Goal: Task Accomplishment & Management: Manage account settings

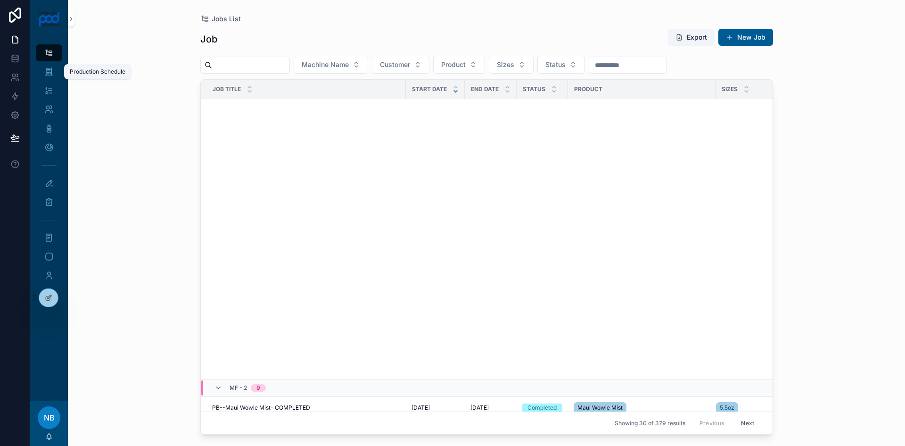
scroll to position [512, 0]
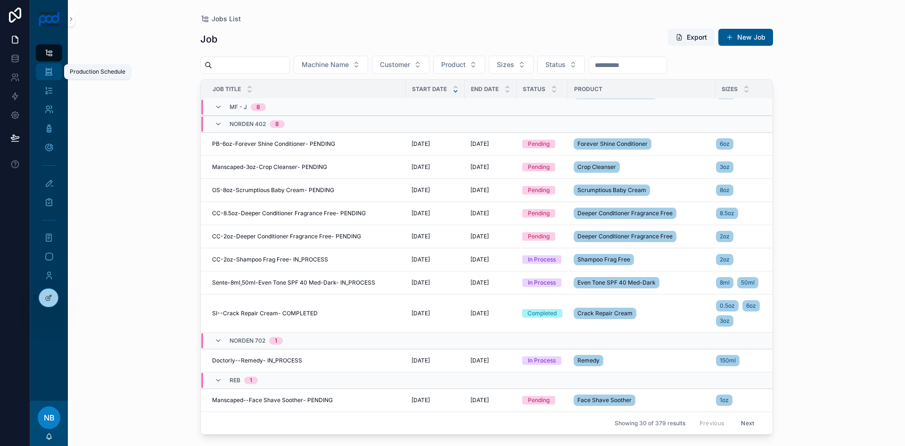
click at [50, 72] on icon "scrollable content" at bounding box center [48, 71] width 9 height 9
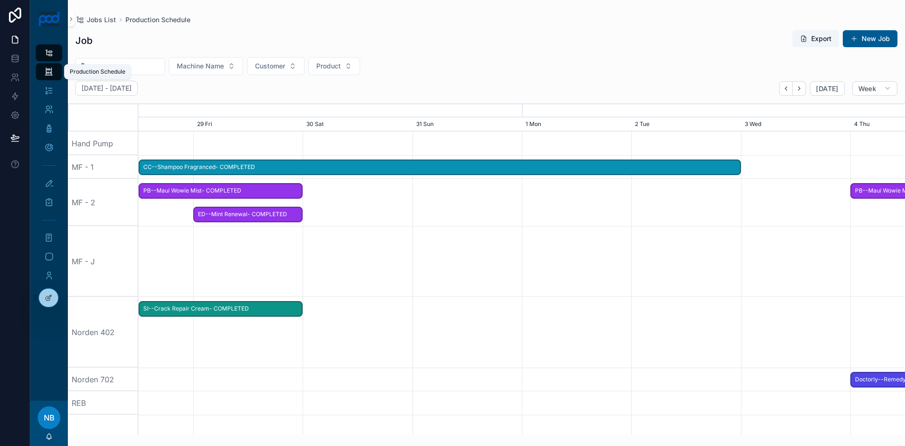
scroll to position [0, 1150]
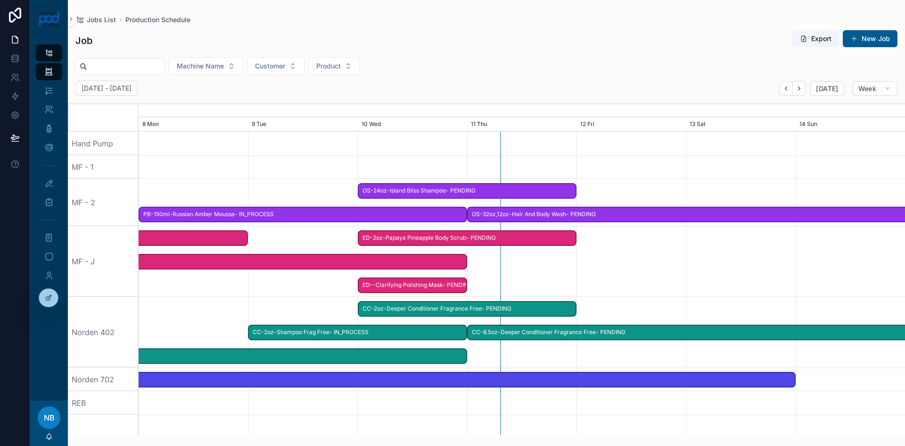
click at [426, 314] on span "CC-2oz-Deeper Conditioner Fragrance Free- PENDING" at bounding box center [467, 309] width 217 height 16
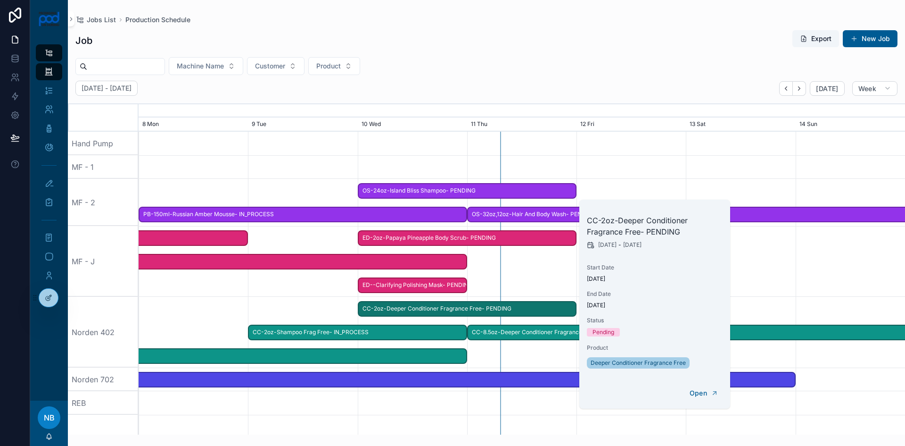
scroll to position [0, 1146]
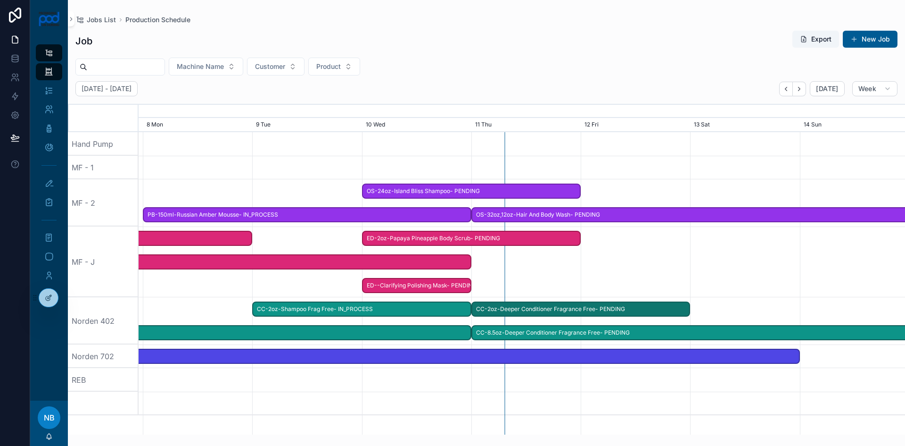
drag, startPoint x: 414, startPoint y: 313, endPoint x: 529, endPoint y: 312, distance: 115.5
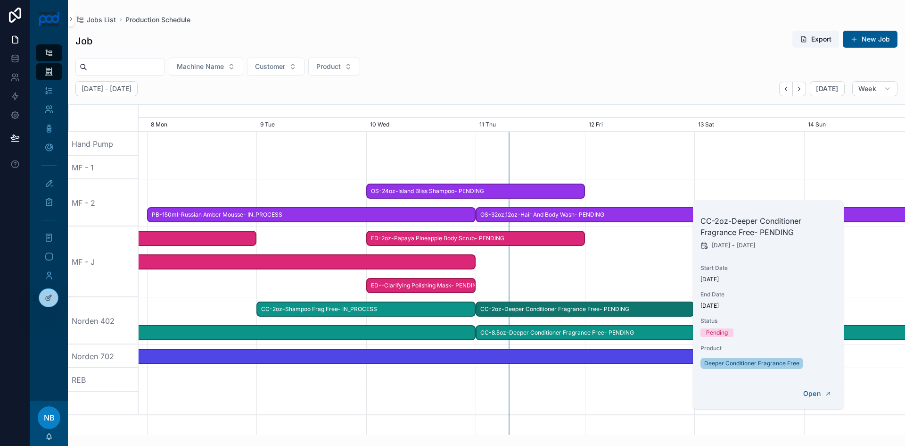
scroll to position [0, 1150]
click at [507, 325] on span "CC-8.5oz-Deeper Conditioner Fragrance Free- PENDING" at bounding box center [745, 333] width 546 height 16
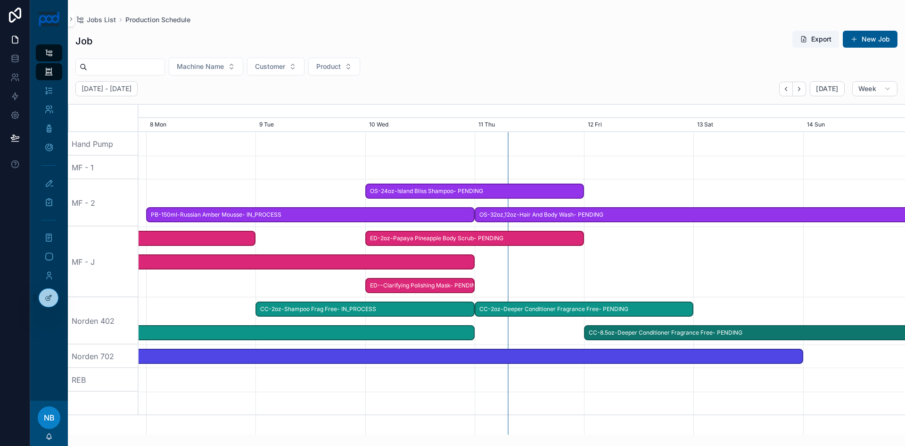
drag, startPoint x: 476, startPoint y: 333, endPoint x: 586, endPoint y: 337, distance: 109.5
click at [586, 337] on span "scrollable content" at bounding box center [590, 333] width 11 height 14
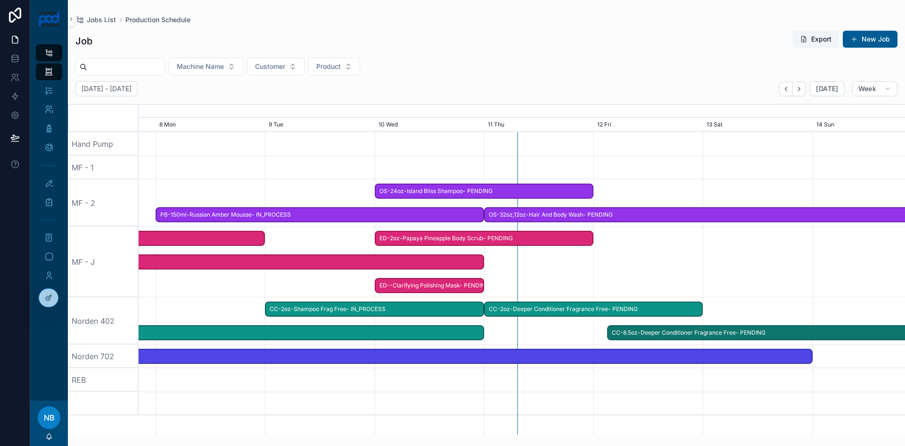
drag, startPoint x: 484, startPoint y: 331, endPoint x: 609, endPoint y: 334, distance: 125.5
click at [609, 334] on span "scrollable content" at bounding box center [613, 333] width 11 height 14
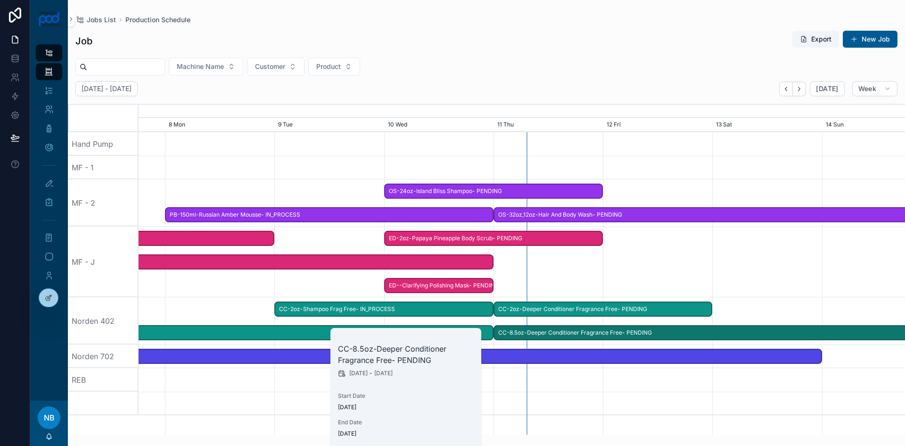
scroll to position [0, 1150]
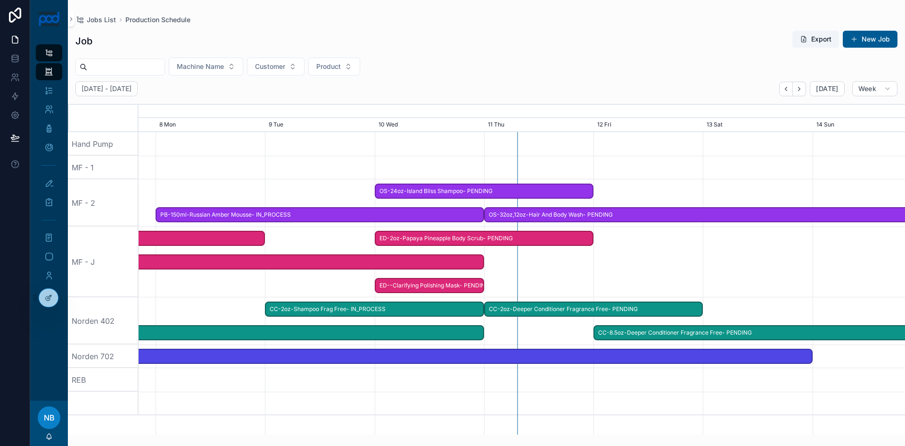
click at [670, 292] on div "scrollable content" at bounding box center [522, 261] width 3067 height 71
drag, startPoint x: 438, startPoint y: 289, endPoint x: 449, endPoint y: 289, distance: 11.8
click at [438, 289] on span "ED--Clarifying Polishing Mask- PENDING" at bounding box center [430, 286] width 108 height 16
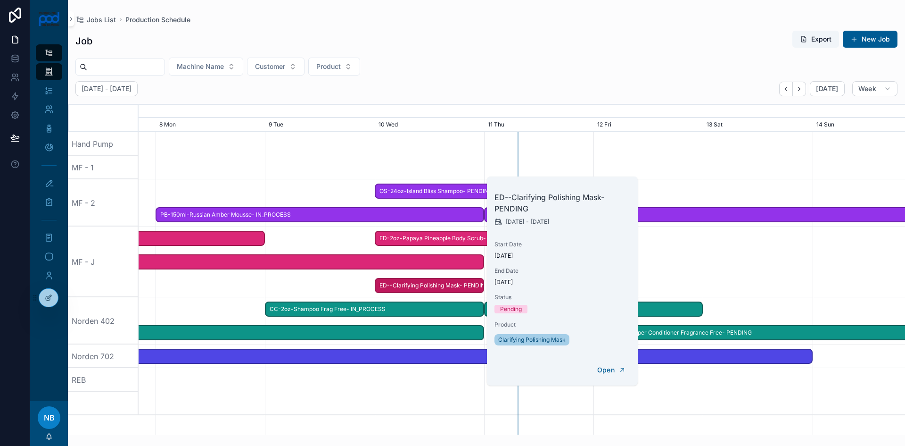
scroll to position [0, 1147]
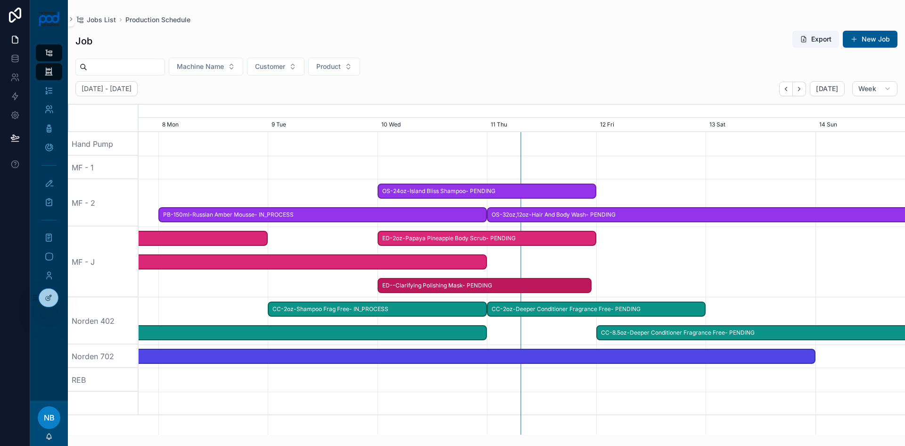
drag, startPoint x: 480, startPoint y: 287, endPoint x: 594, endPoint y: 288, distance: 113.6
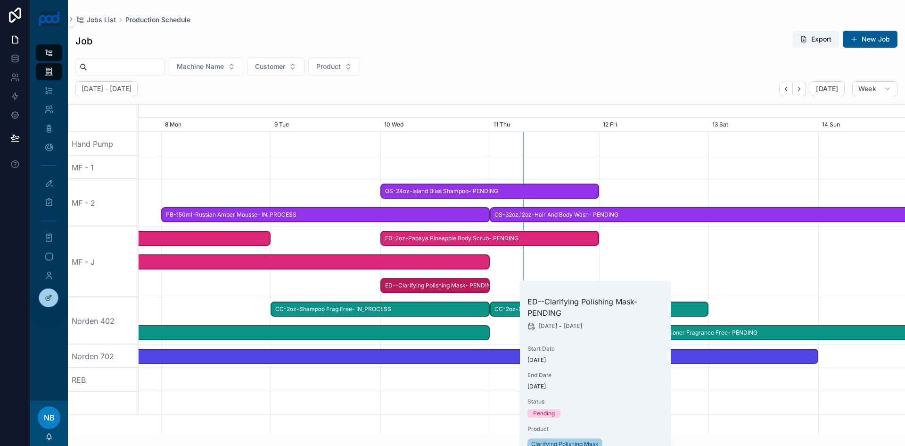
scroll to position [0, 1150]
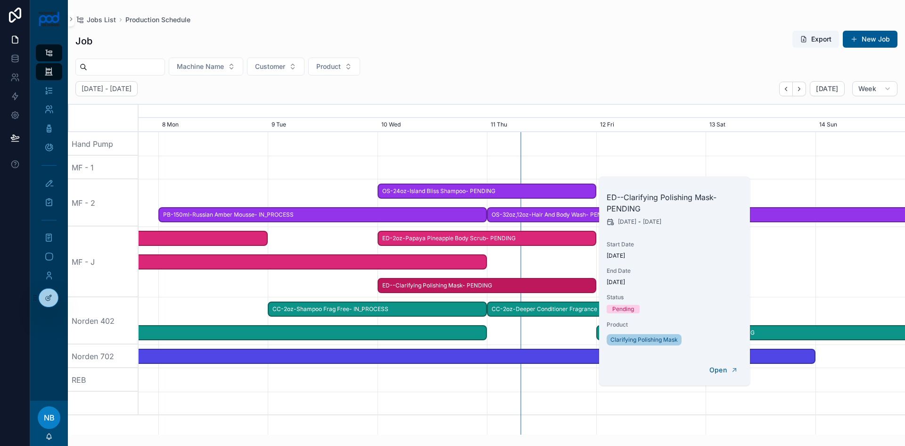
click at [415, 236] on span "ED-2oz-Papaya Pineapple Body Scrub- PENDING" at bounding box center [487, 239] width 217 height 16
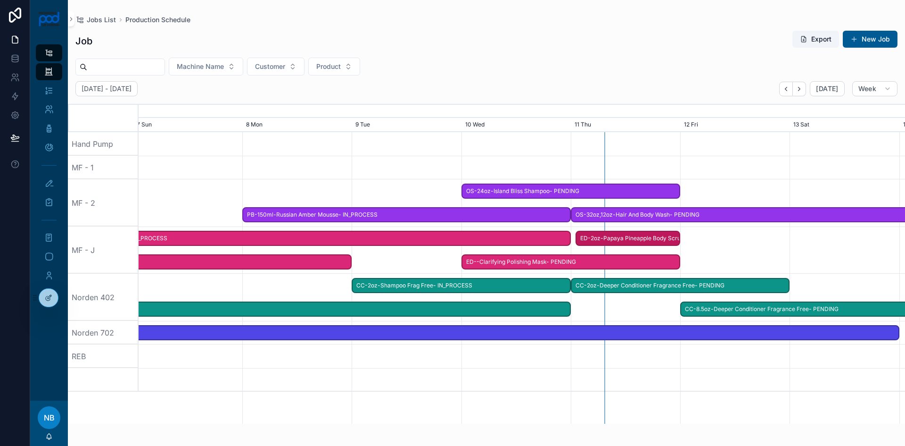
drag, startPoint x: 384, startPoint y: 237, endPoint x: 574, endPoint y: 249, distance: 189.9
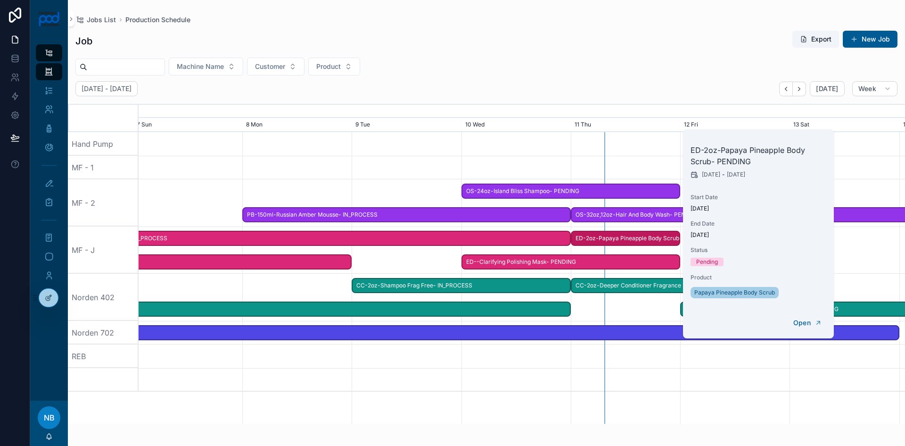
click at [575, 390] on div "scrollable content" at bounding box center [522, 380] width 3067 height 24
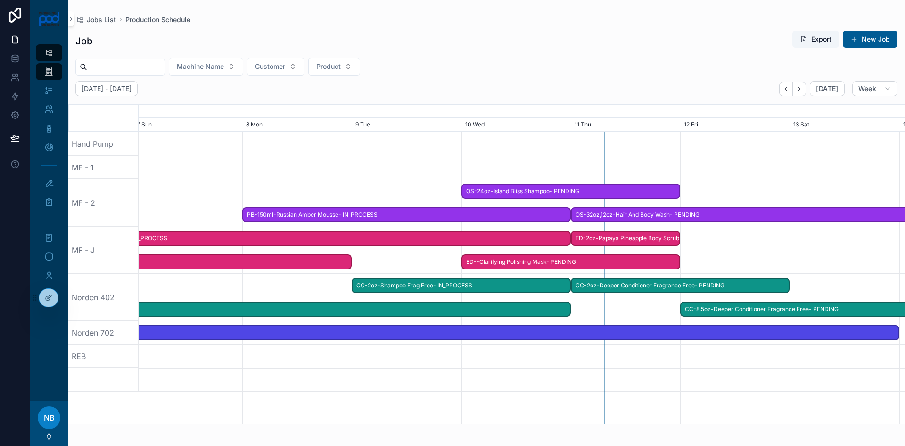
click at [675, 237] on span "ED-2oz-Papaya Pineapple Body Scrub- PENDING" at bounding box center [626, 239] width 108 height 16
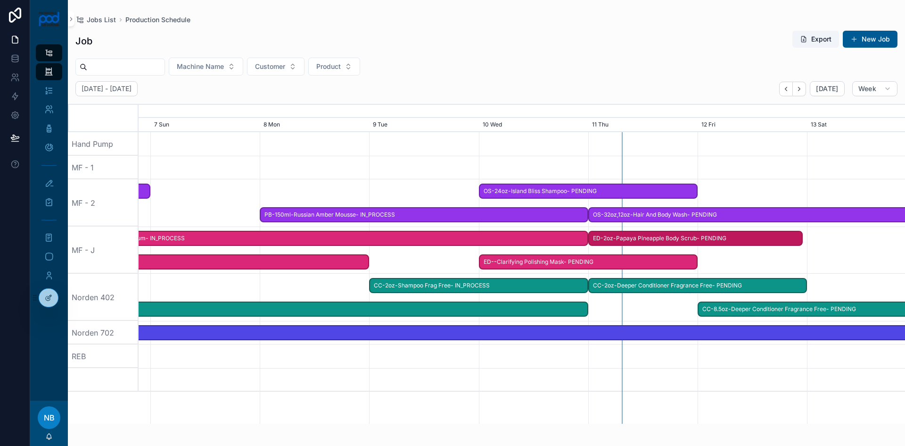
drag, startPoint x: 678, startPoint y: 237, endPoint x: 804, endPoint y: 241, distance: 126.9
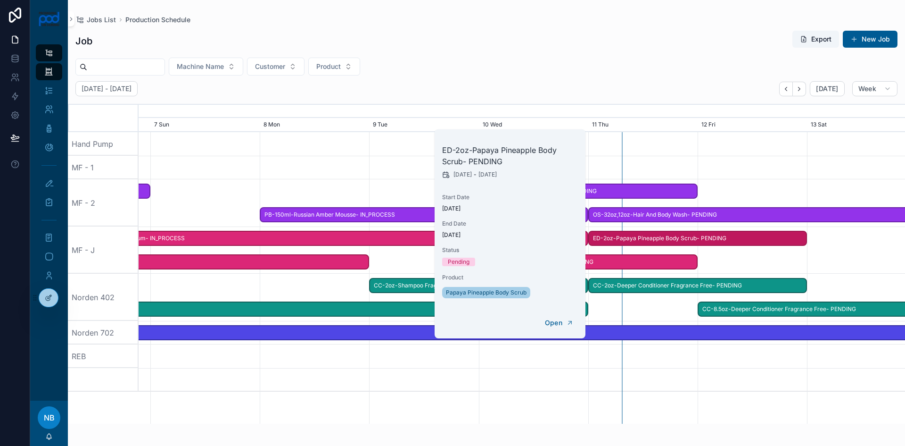
click at [701, 396] on div "ED-2oz-Papaya Pineapple Body Scrub- PENDING OS-12oz-Deep Conditioner- PENDING O…" at bounding box center [522, 277] width 767 height 291
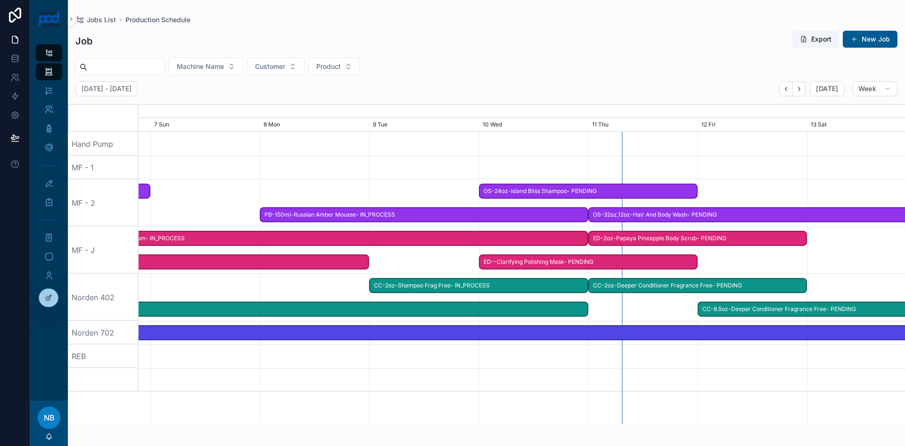
click at [493, 264] on span "ED--Clarifying Polishing Mask- PENDING" at bounding box center [588, 262] width 217 height 16
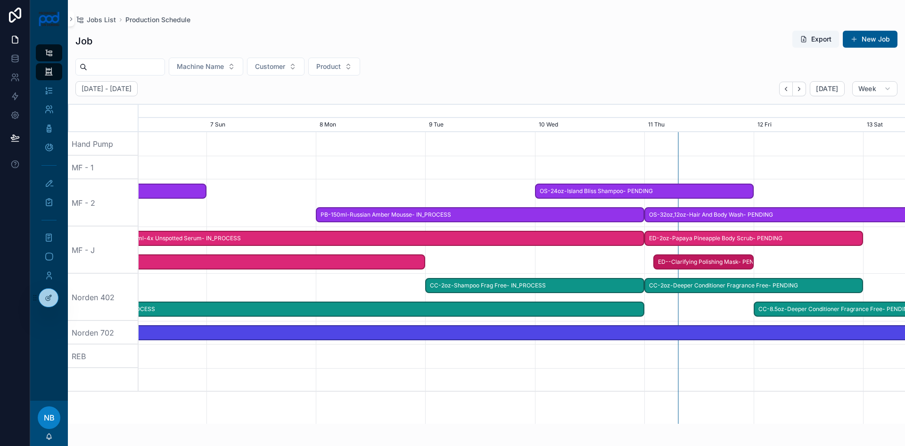
drag, startPoint x: 483, startPoint y: 262, endPoint x: 652, endPoint y: 266, distance: 168.9
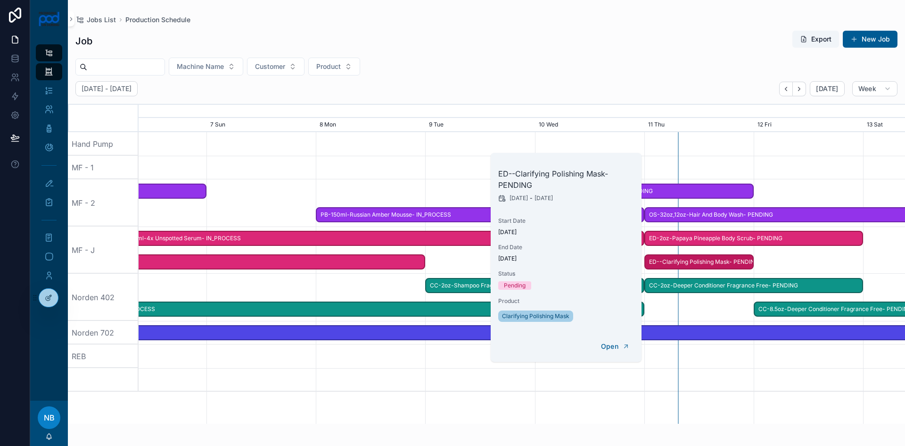
click at [440, 265] on div "scrollable content" at bounding box center [522, 249] width 3067 height 47
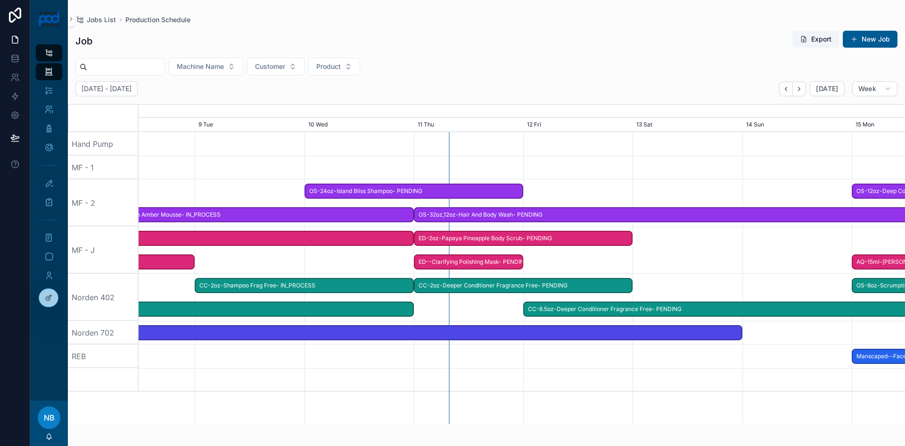
scroll to position [0, 1207]
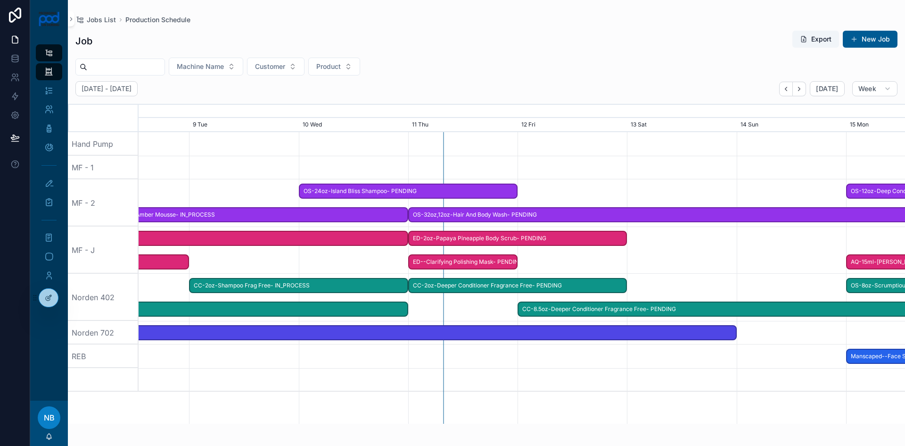
drag, startPoint x: 740, startPoint y: 367, endPoint x: 504, endPoint y: 345, distance: 237.2
click at [504, 345] on div "scrollable content" at bounding box center [465, 356] width 3067 height 24
click at [388, 190] on span "OS-24oz-Island Bliss Shampoo- PENDING" at bounding box center [408, 191] width 217 height 16
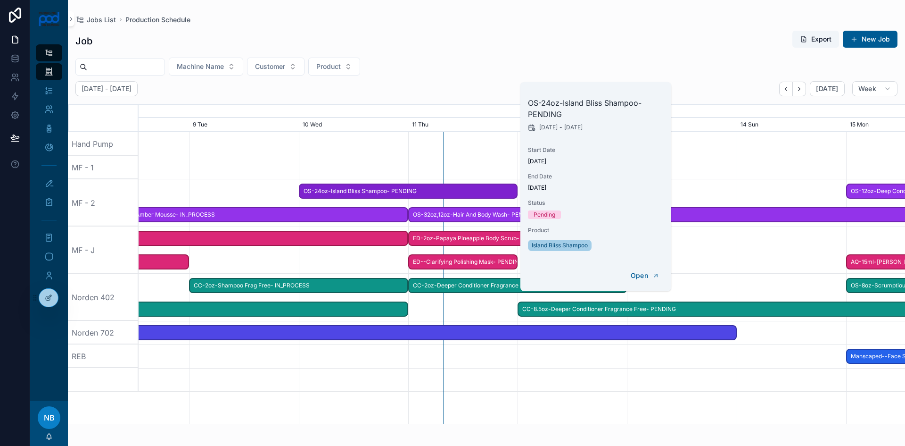
click at [251, 208] on span "PB-150ml-Russian Amber Mousse- IN_PROCESS" at bounding box center [244, 215] width 327 height 16
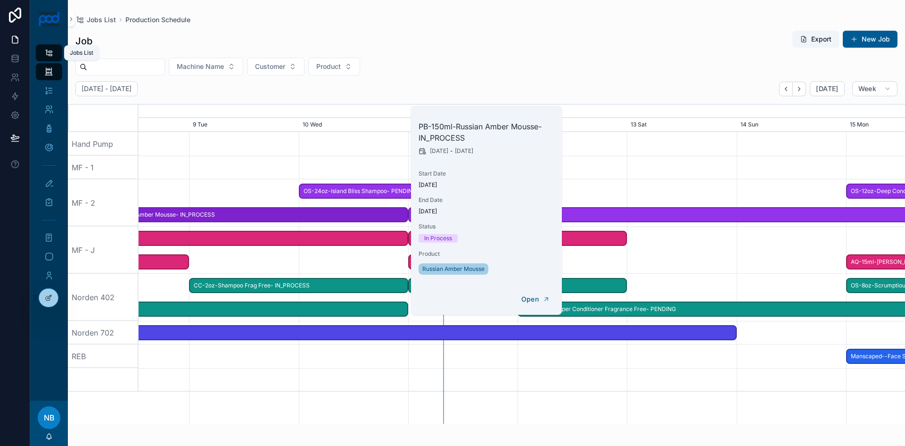
click at [54, 51] on div "Jobs List" at bounding box center [48, 52] width 15 height 15
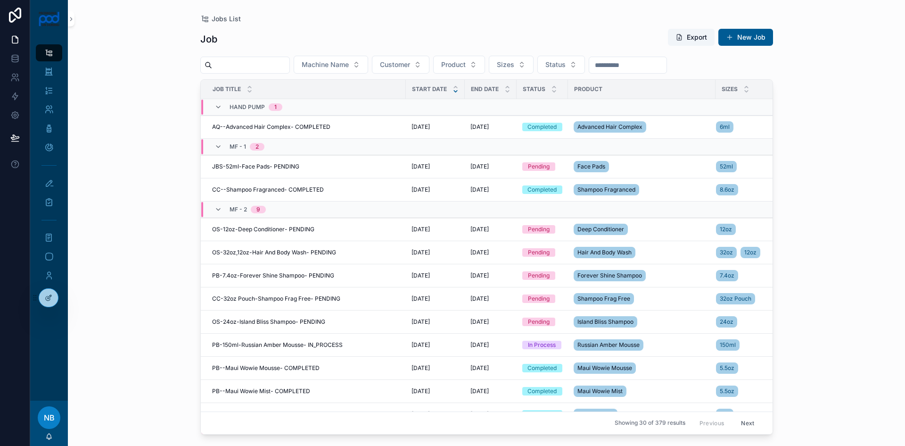
click at [455, 90] on icon "scrollable content" at bounding box center [456, 91] width 6 height 6
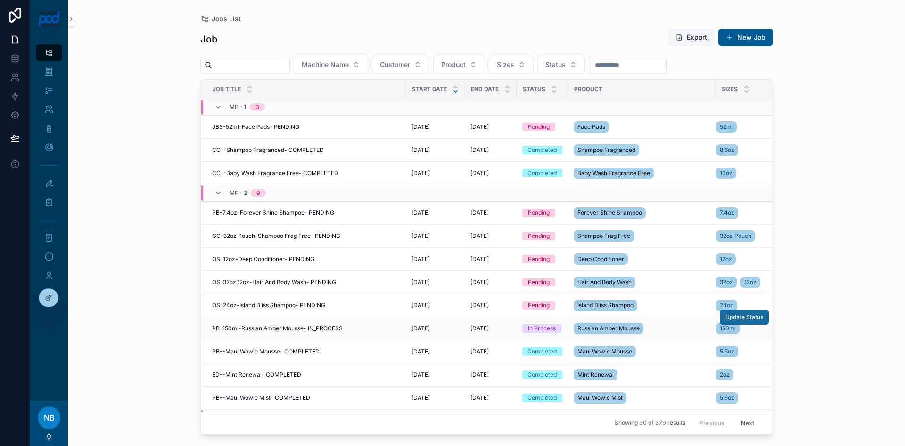
click at [743, 322] on button "Update Status" at bounding box center [744, 316] width 49 height 15
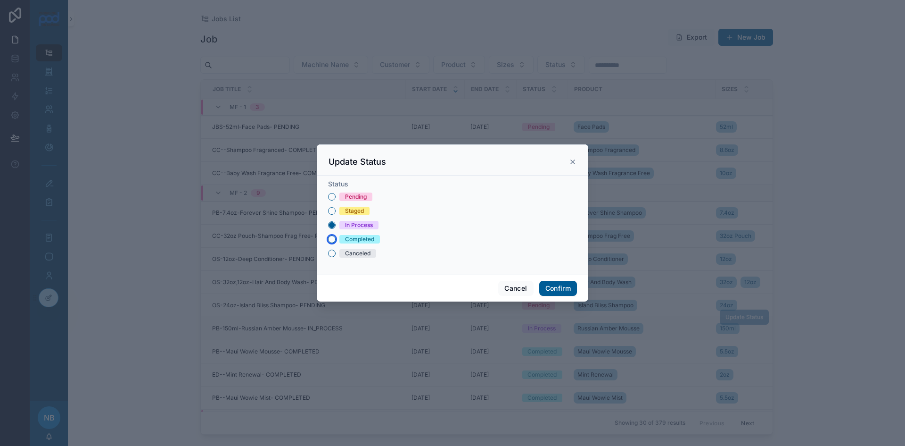
click at [333, 239] on button "Completed" at bounding box center [332, 239] width 8 height 8
click at [560, 288] on button "Confirm" at bounding box center [558, 288] width 38 height 15
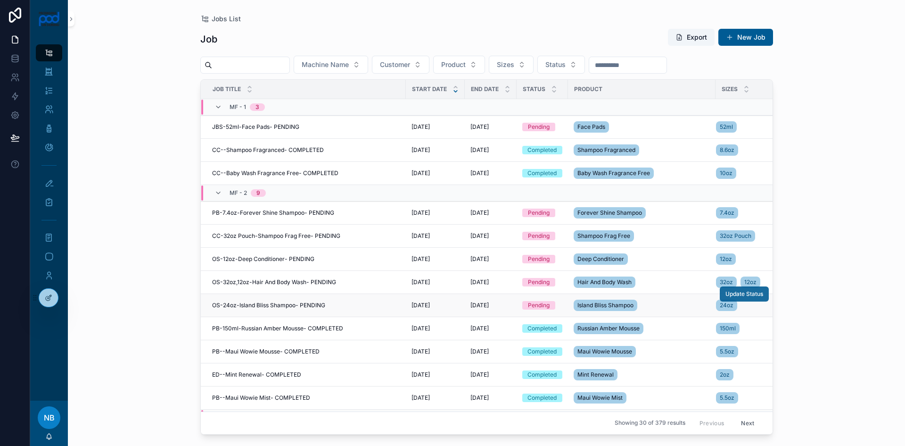
click at [735, 297] on span "Update Status" at bounding box center [745, 294] width 38 height 8
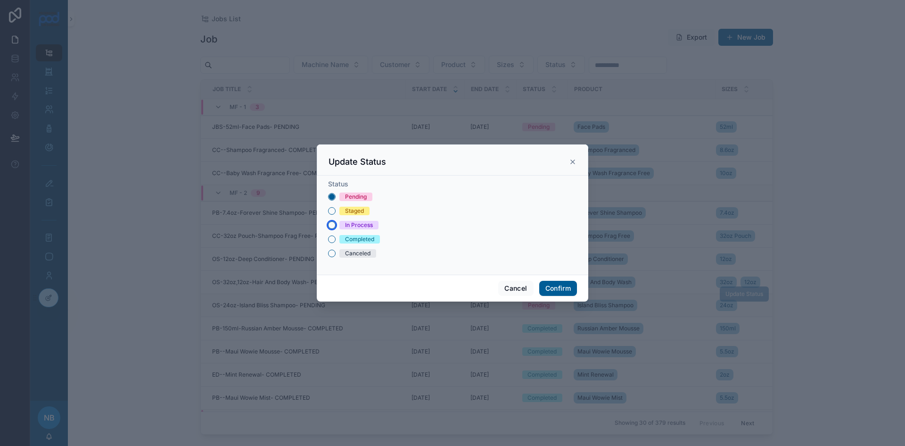
click at [335, 225] on button "In Process" at bounding box center [332, 225] width 8 height 8
click at [571, 288] on button "Confirm" at bounding box center [558, 288] width 38 height 15
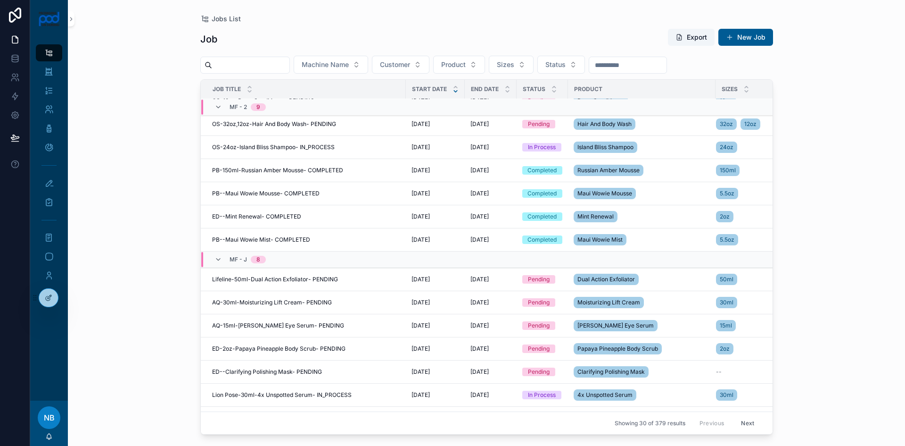
scroll to position [236, 0]
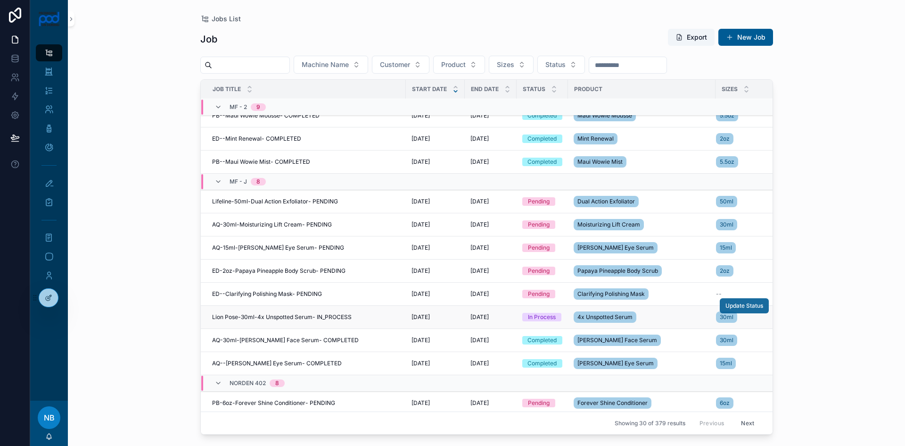
click at [730, 302] on span "Update Status" at bounding box center [745, 306] width 38 height 8
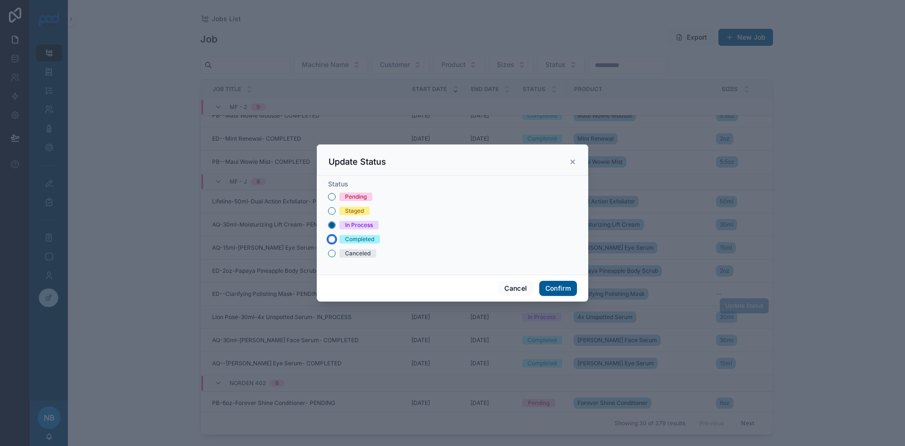
click at [332, 237] on button "Completed" at bounding box center [332, 239] width 8 height 8
drag, startPoint x: 548, startPoint y: 288, endPoint x: 553, endPoint y: 288, distance: 4.7
click at [548, 288] on button "Confirm" at bounding box center [558, 288] width 38 height 15
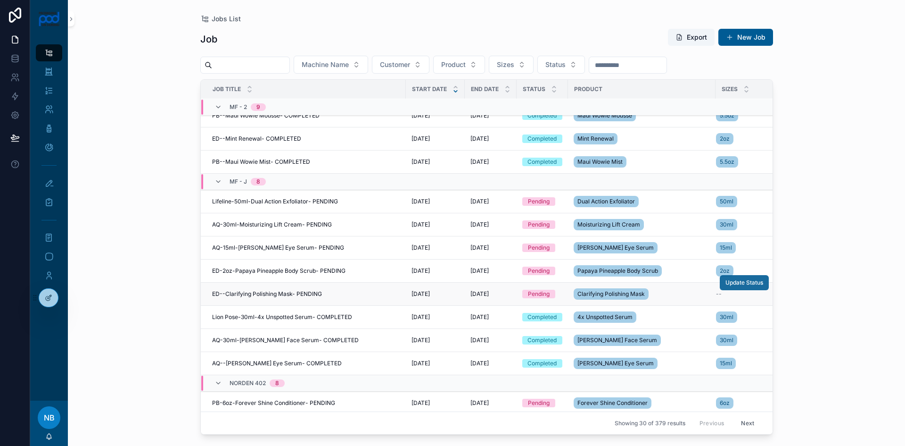
click at [726, 284] on span "Update Status" at bounding box center [745, 283] width 38 height 8
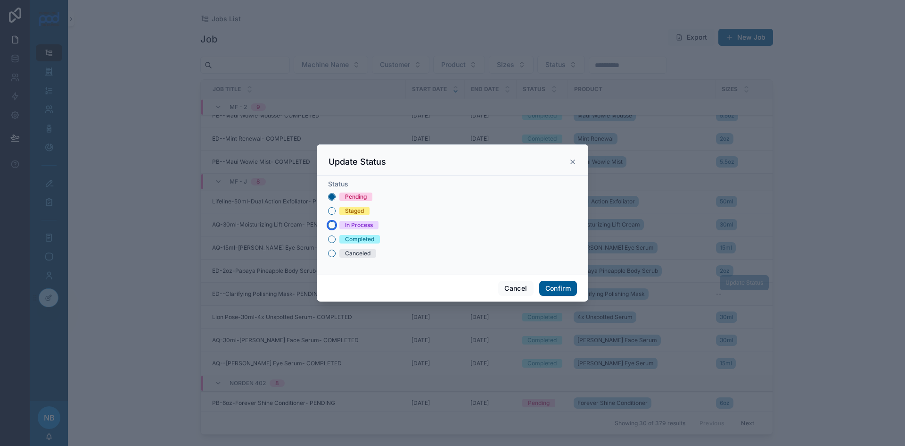
click at [333, 223] on button "In Process" at bounding box center [332, 225] width 8 height 8
click at [556, 283] on button "Confirm" at bounding box center [558, 288] width 38 height 15
